Goal: Check status: Check status

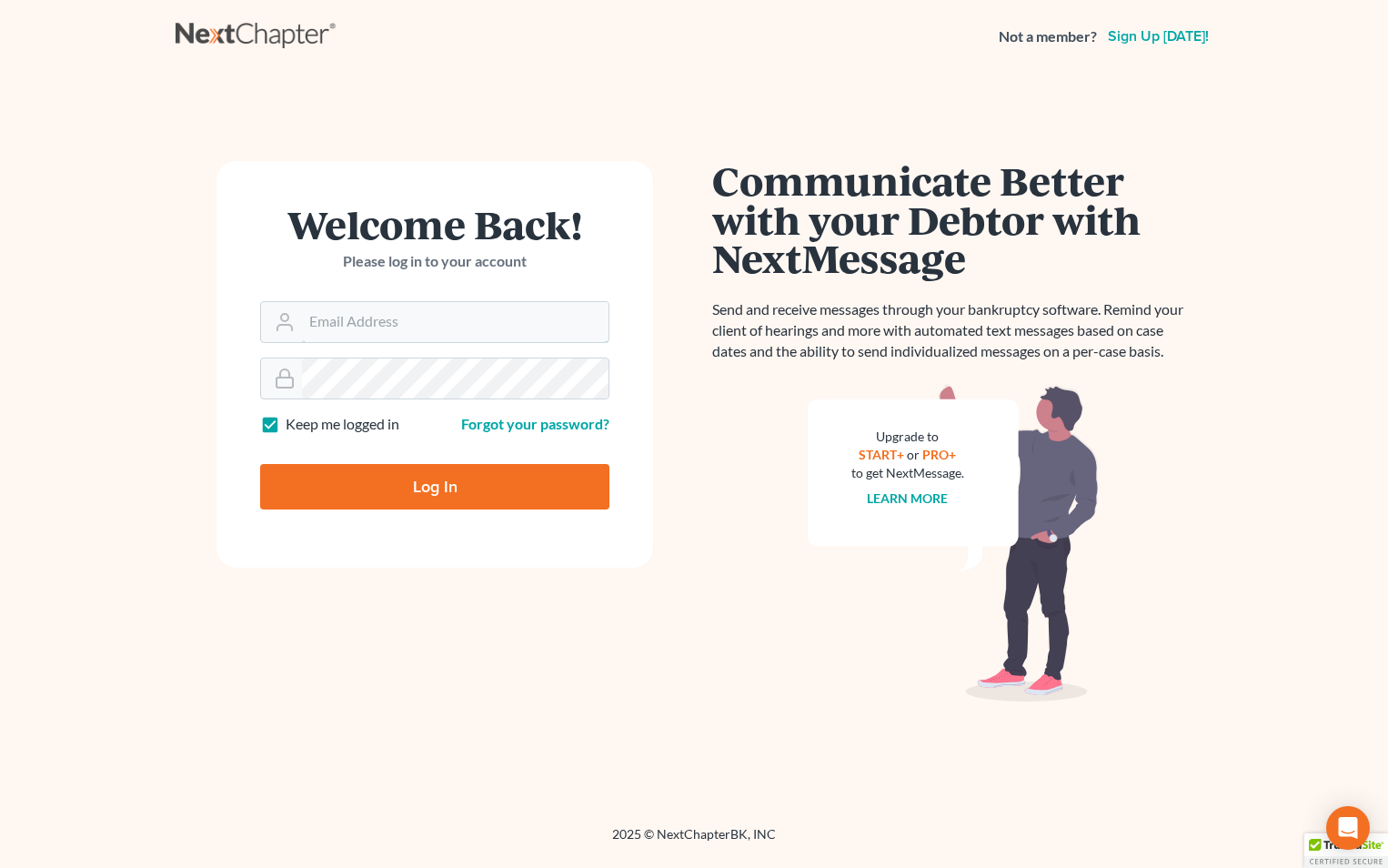
type input "[EMAIL_ADDRESS][DOMAIN_NAME]"
click at [481, 491] on input "Log In" at bounding box center [435, 487] width 349 height 45
type input "Thinking..."
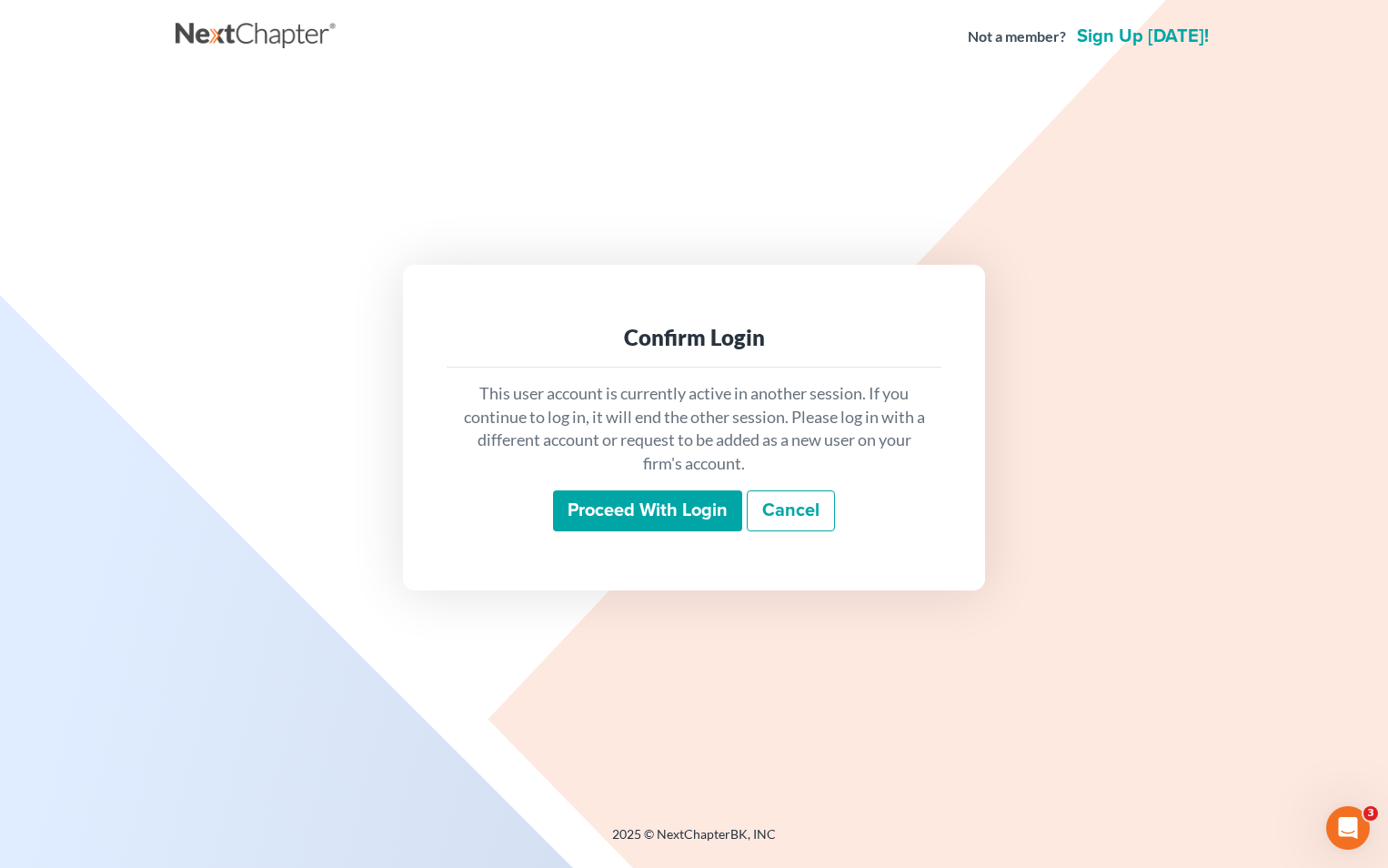
drag, startPoint x: 654, startPoint y: 533, endPoint x: 687, endPoint y: 528, distance: 33.4
click at [659, 532] on div "This user account is currently active in another session. If you continue to lo…" at bounding box center [694, 458] width 495 height 179
click at [648, 515] on input "Proceed with login" at bounding box center [647, 511] width 190 height 42
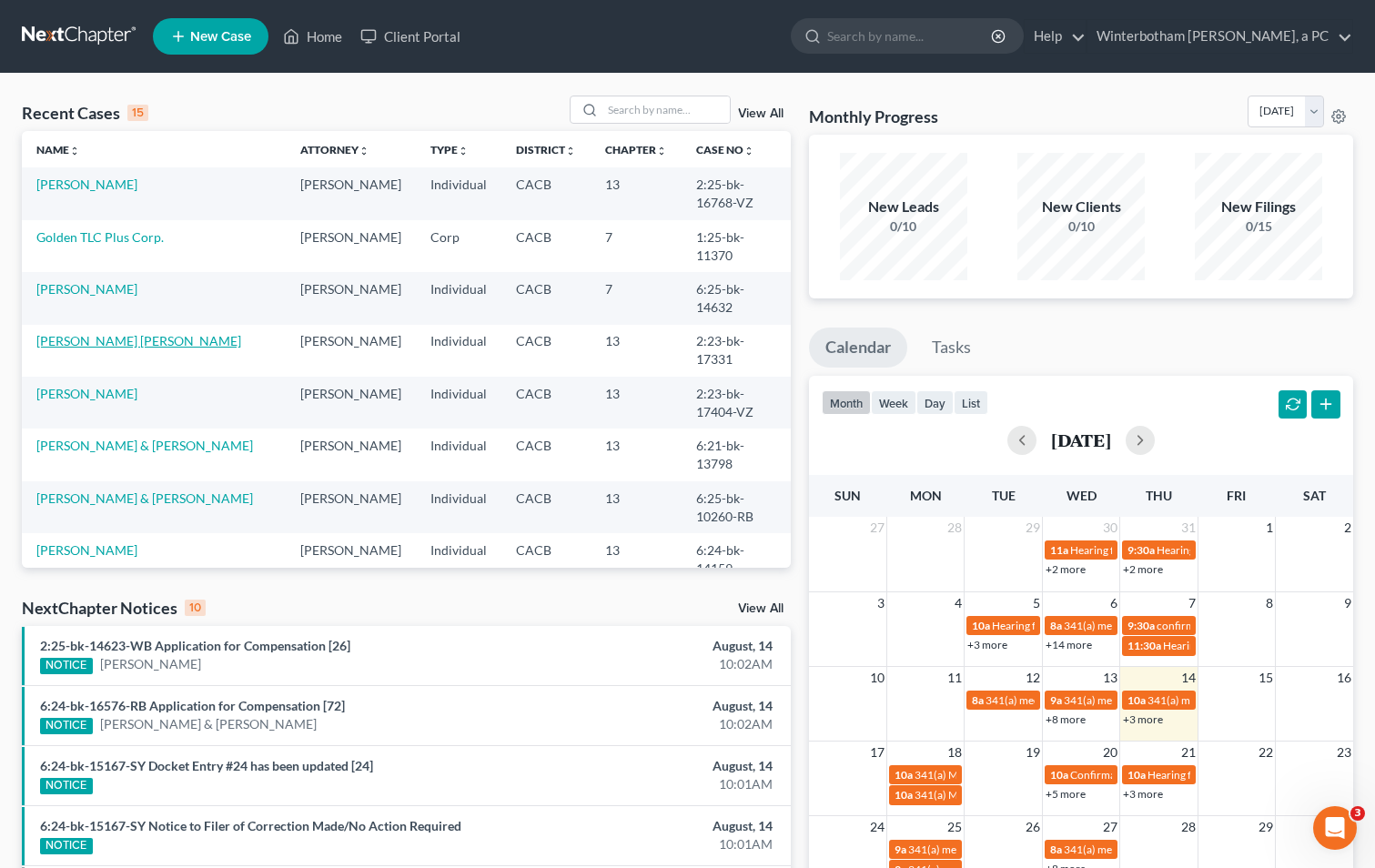
click at [157, 333] on link "Ramirez De Munoz, Rosaura" at bounding box center [139, 341] width 205 height 15
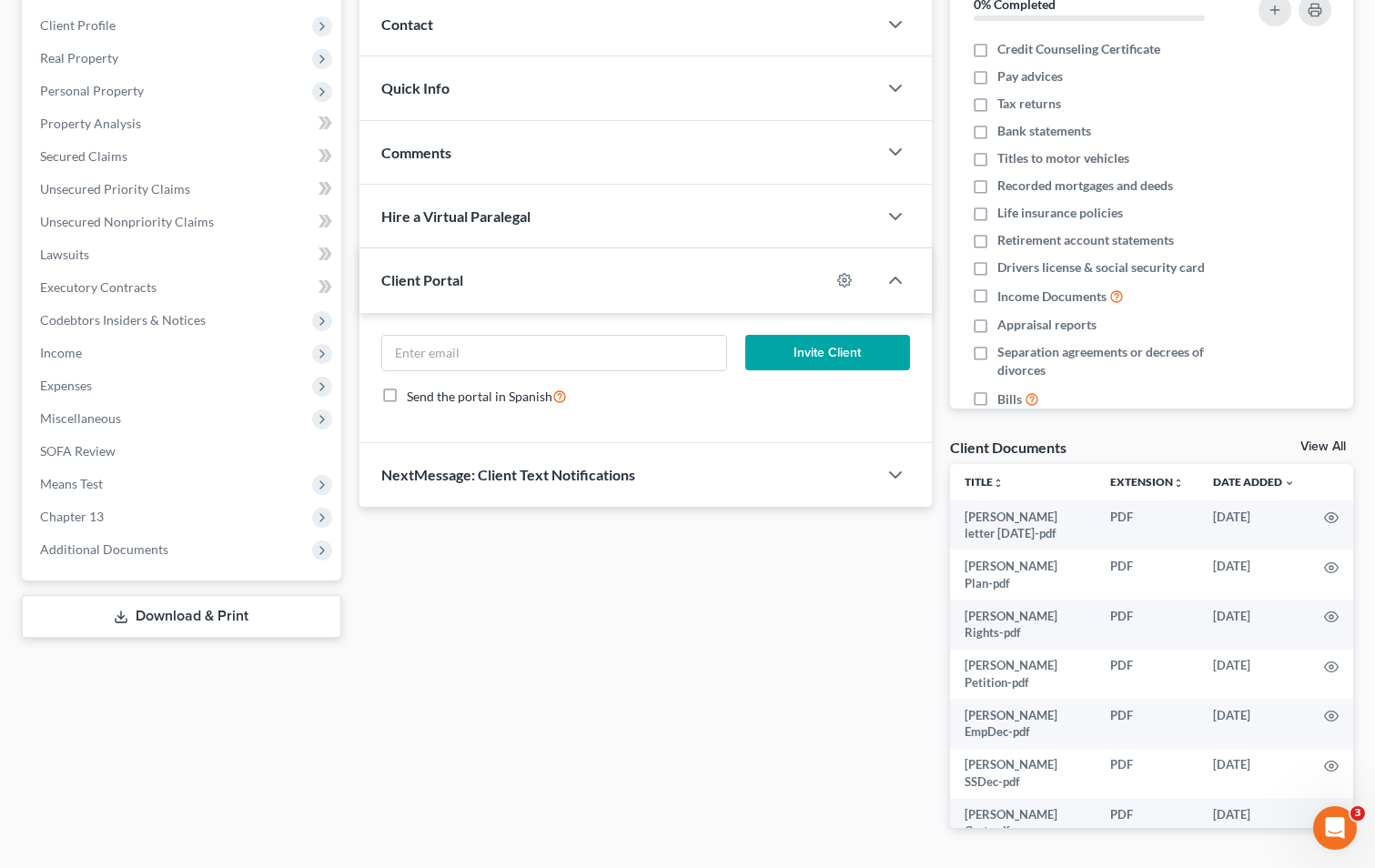
scroll to position [273, 0]
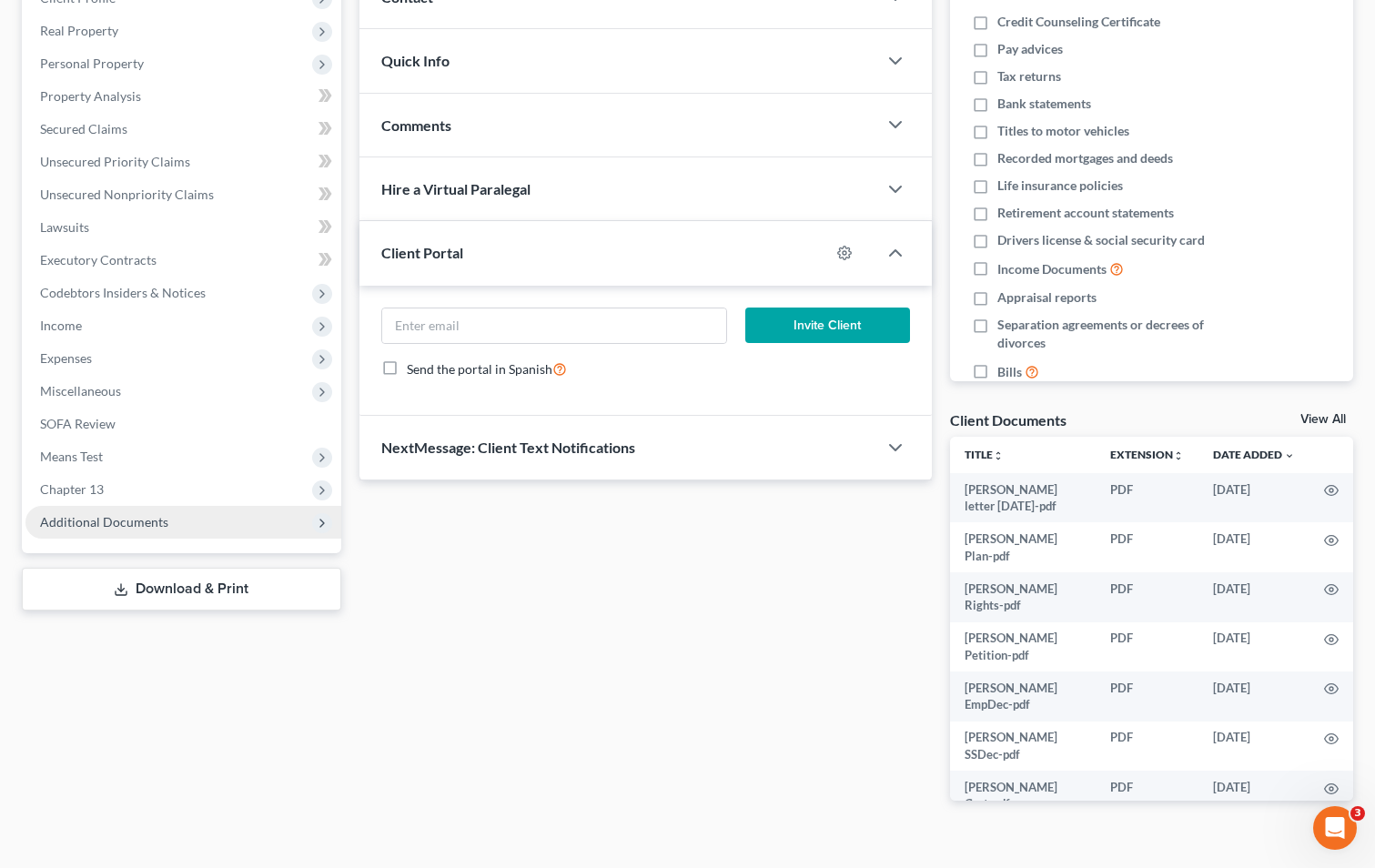
click at [267, 528] on span "Additional Documents" at bounding box center [183, 522] width 316 height 33
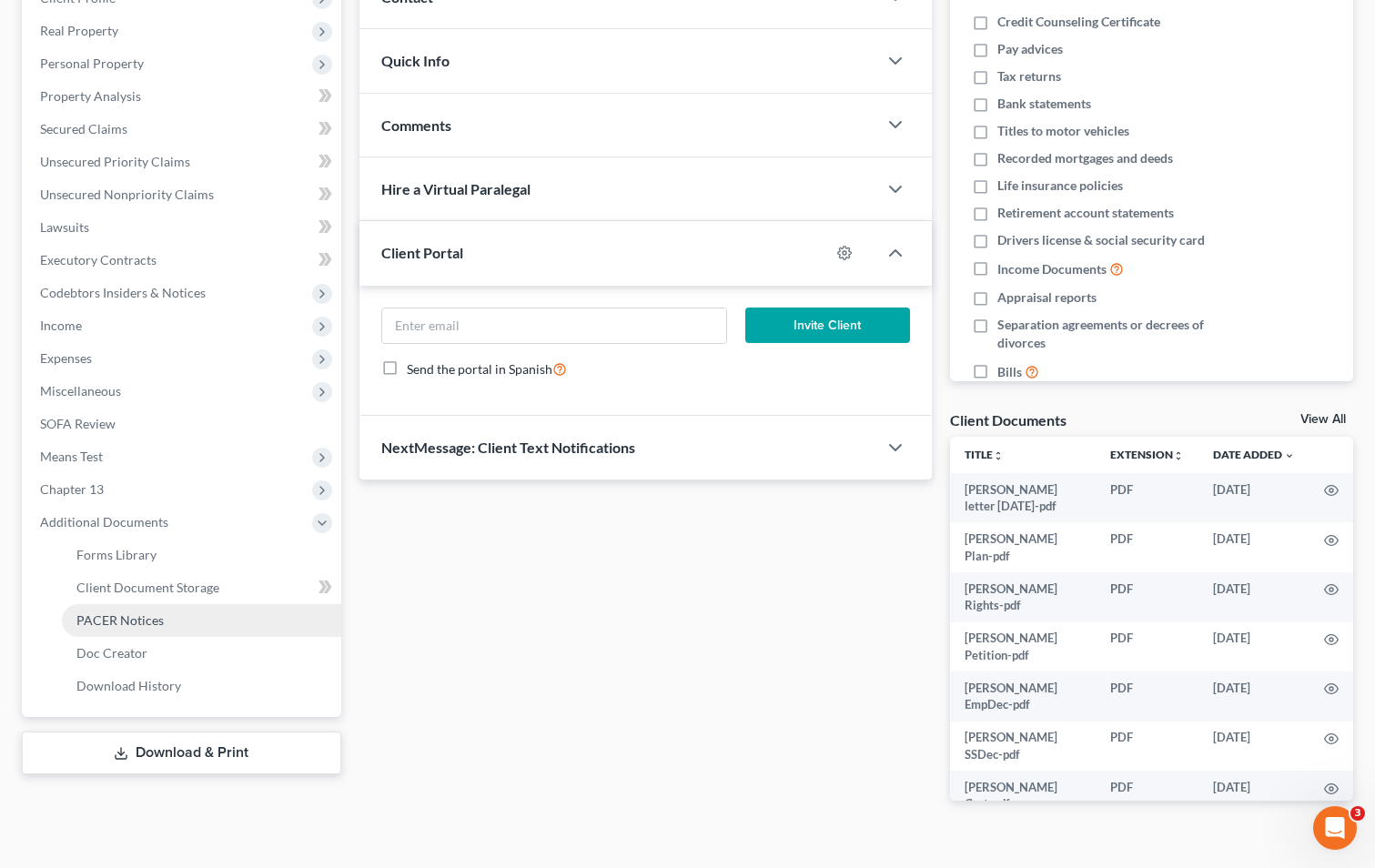
click at [181, 625] on link "PACER Notices" at bounding box center [202, 620] width 279 height 33
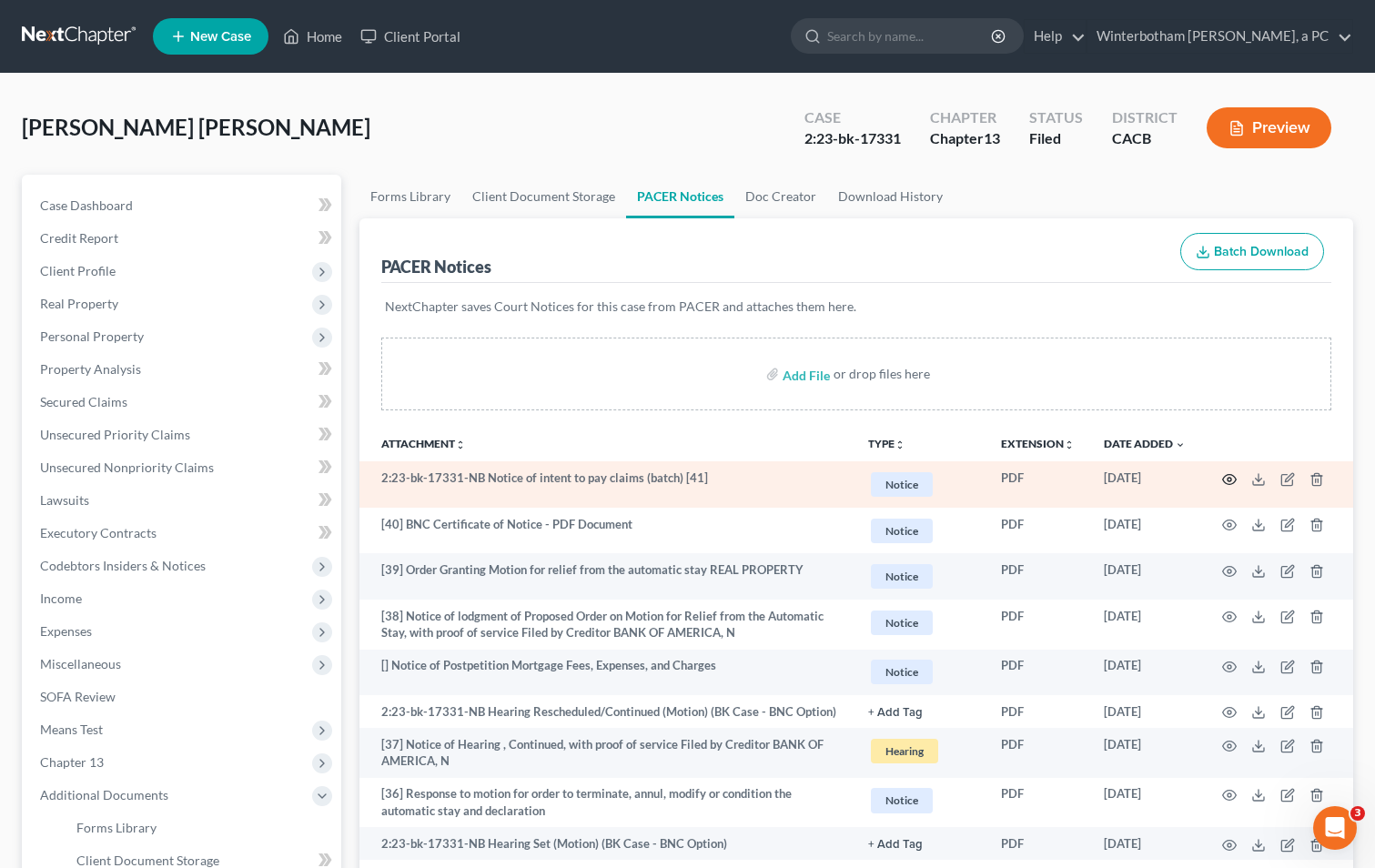
click at [1229, 480] on circle "button" at bounding box center [1230, 479] width 4 height 4
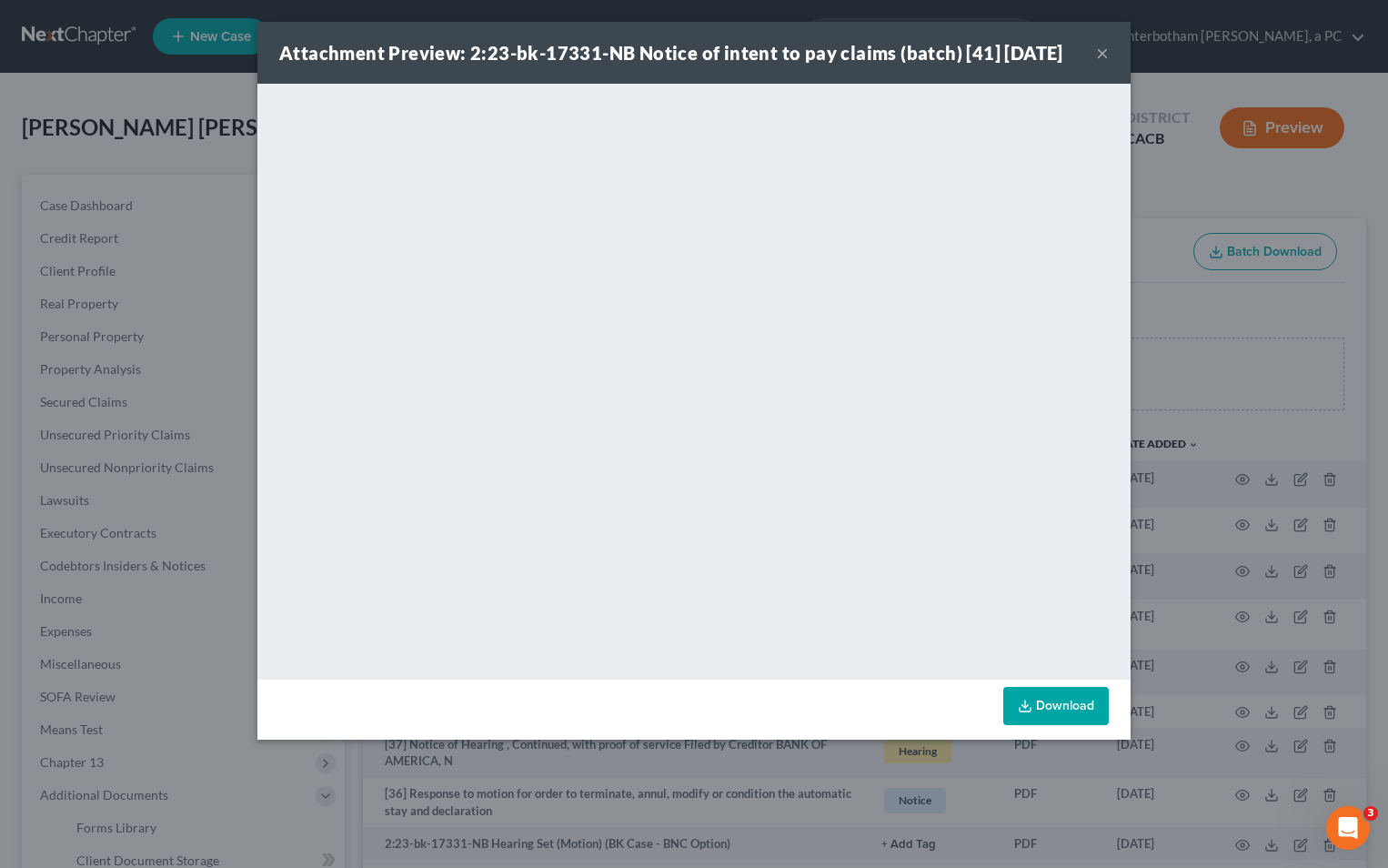
click at [1103, 52] on button "×" at bounding box center [1102, 52] width 12 height 22
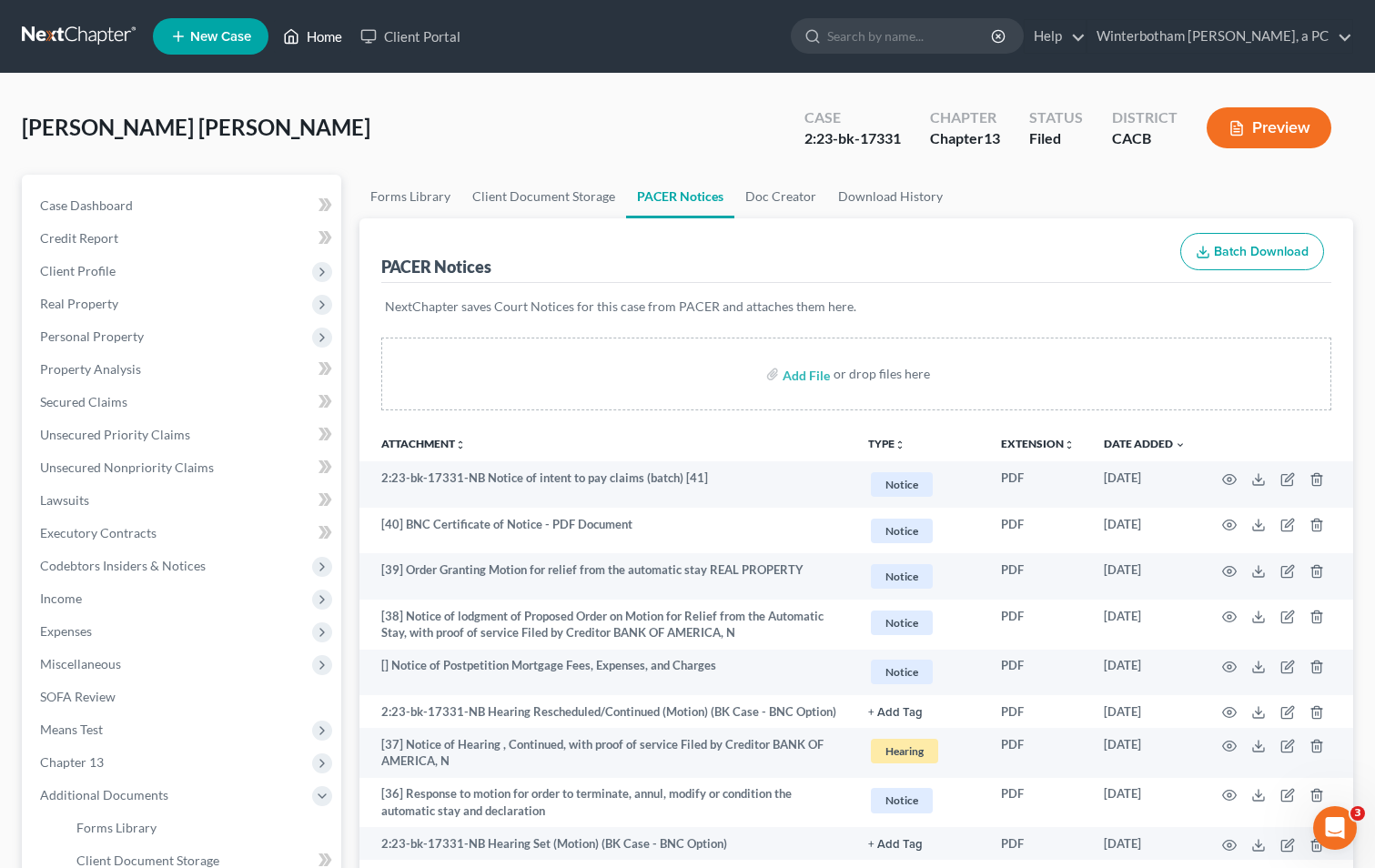
click at [322, 36] on link "Home" at bounding box center [312, 36] width 77 height 33
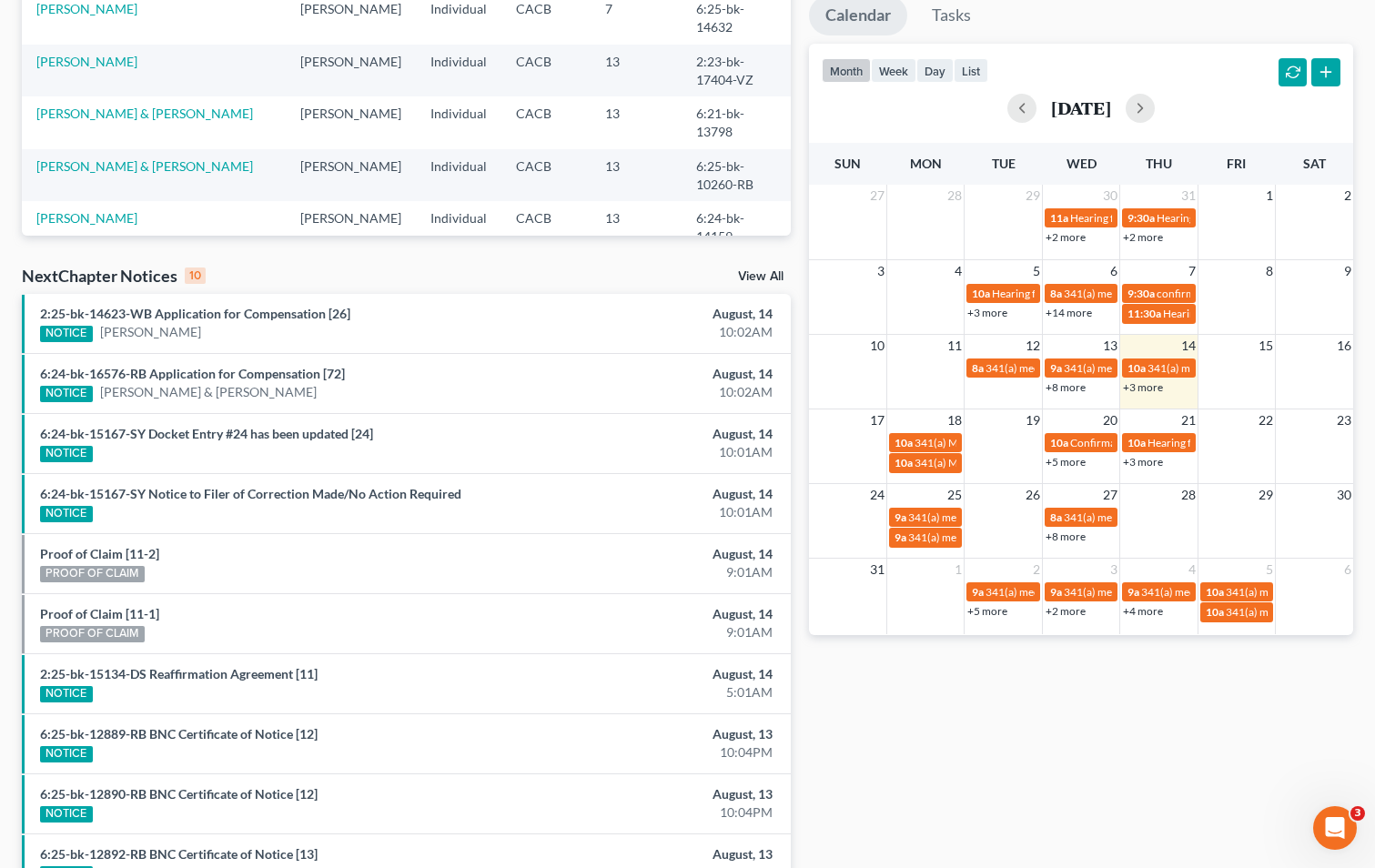
scroll to position [364, 0]
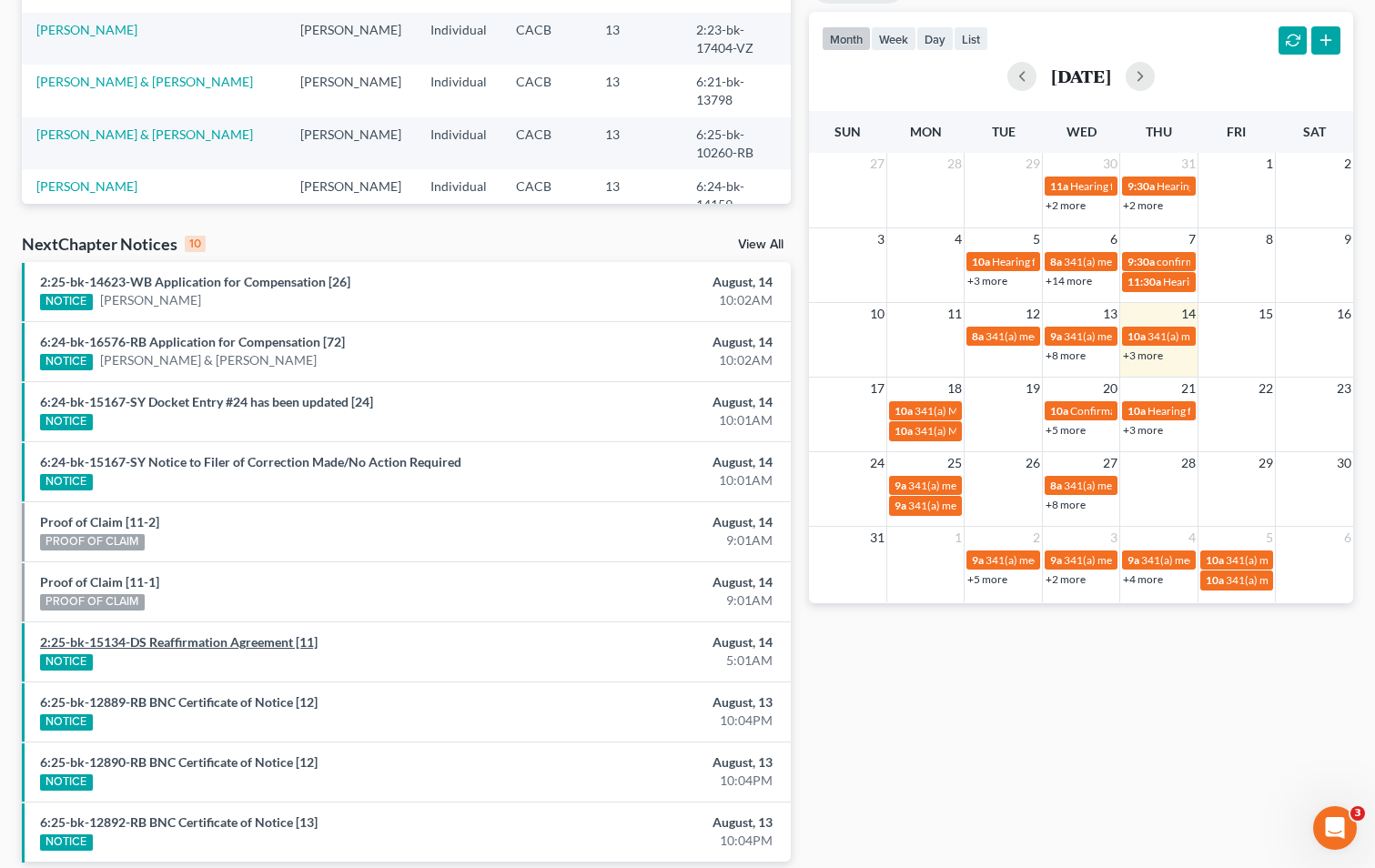
click at [199, 645] on link "2:25-bk-15134-DS Reaffirmation Agreement [11]" at bounding box center [178, 642] width 277 height 15
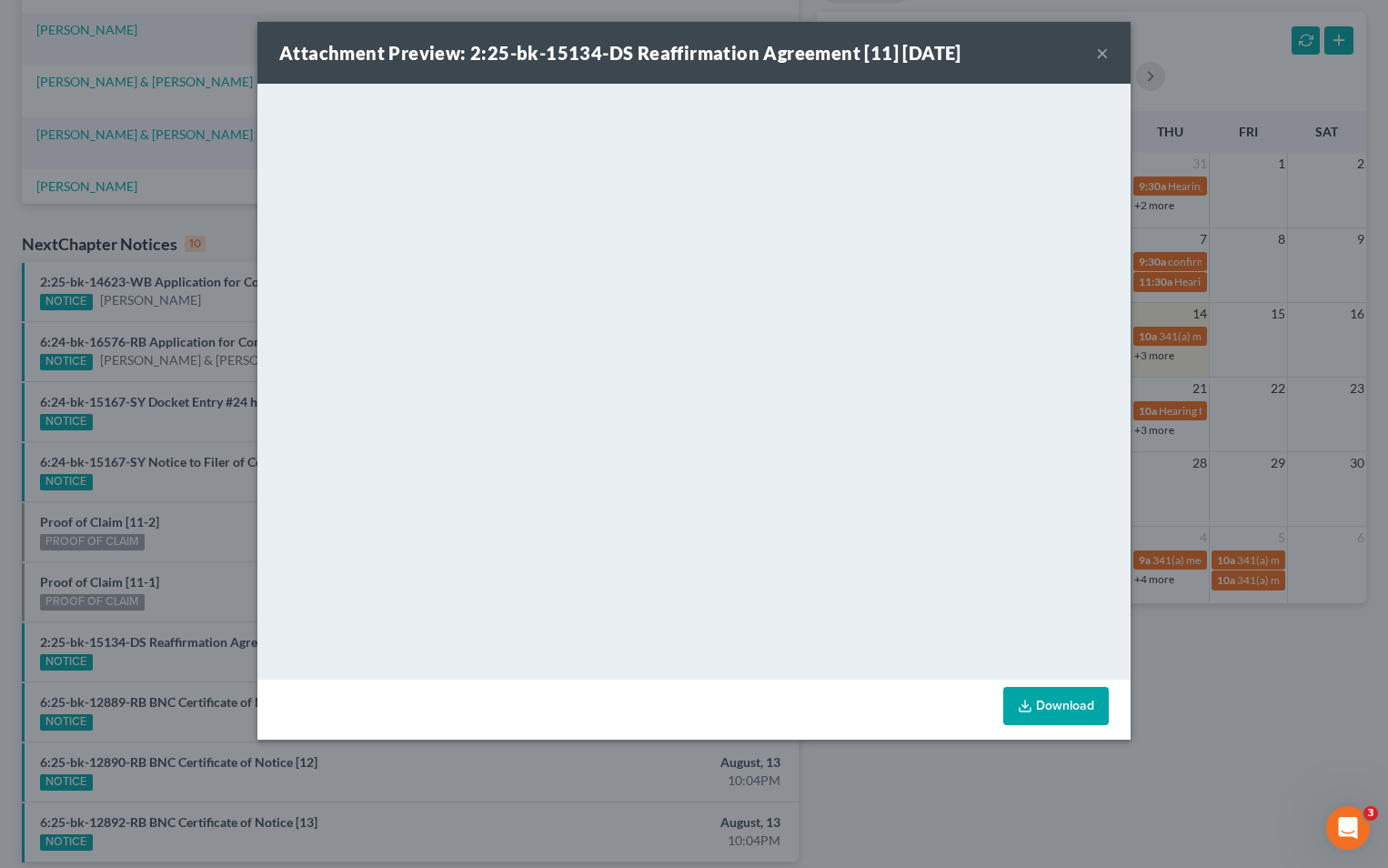
click at [1102, 55] on button "×" at bounding box center [1102, 52] width 12 height 22
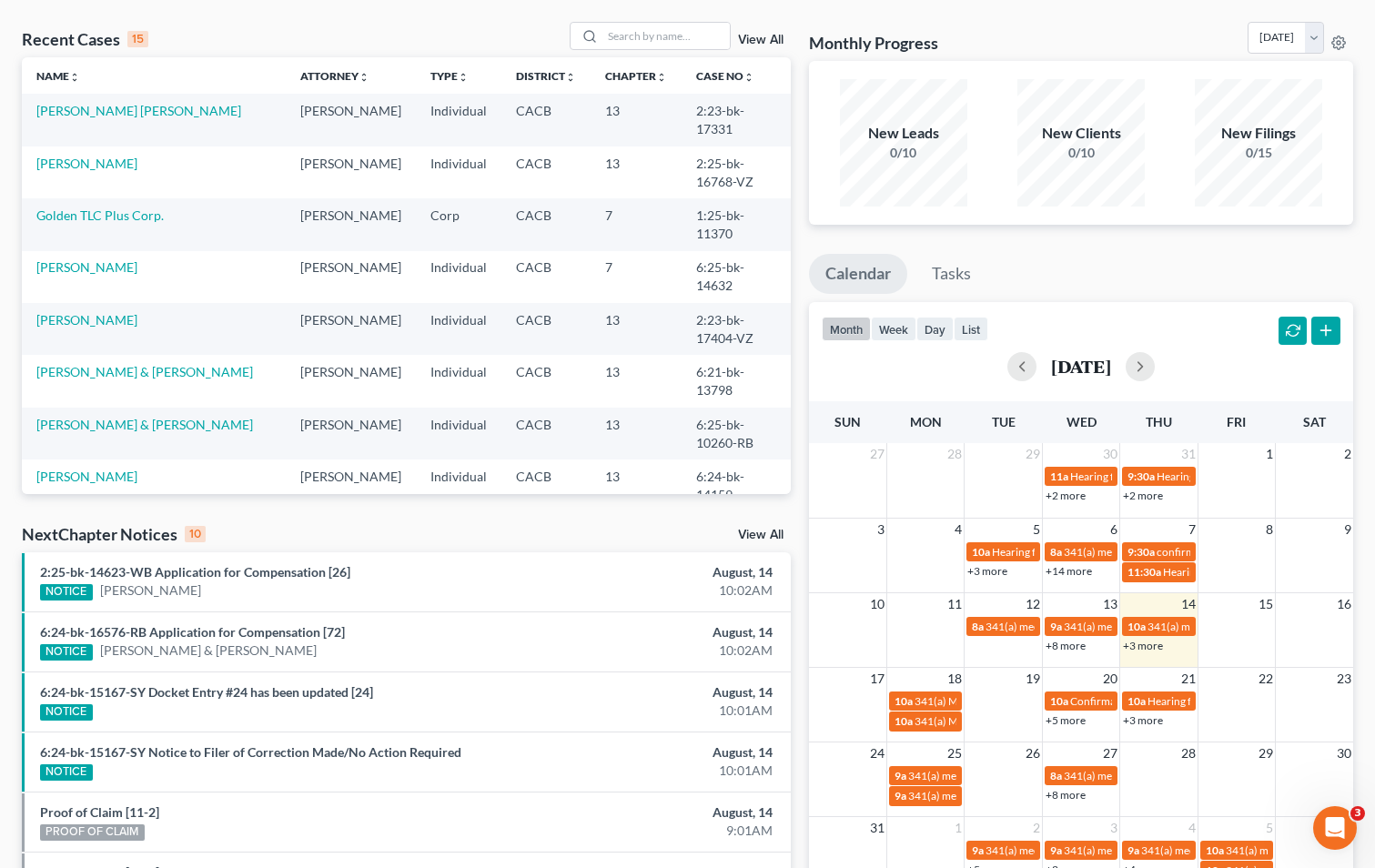
scroll to position [0, 0]
